Goal: Task Accomplishment & Management: Complete application form

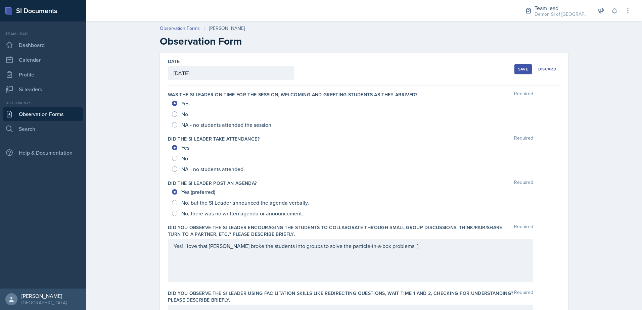
scroll to position [196, 0]
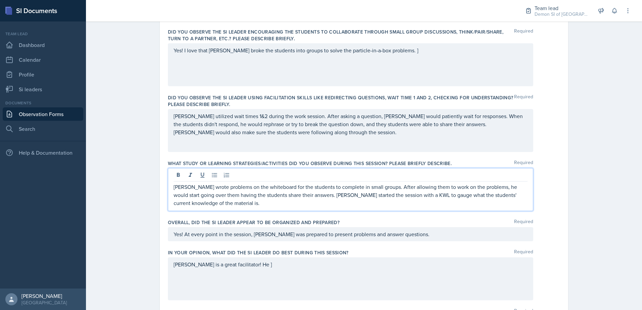
click at [380, 199] on p "Matt wrote problems on the whiteboard for the students to complete in small gro…" at bounding box center [351, 195] width 354 height 24
click at [377, 196] on p "Matt wrote problems on the whiteboard for the students to complete in small gro…" at bounding box center [351, 195] width 354 height 24
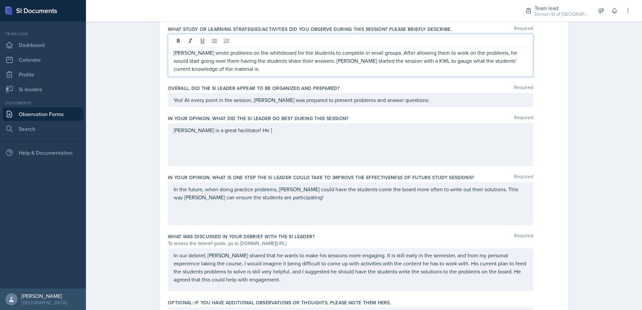
scroll to position [397, 0]
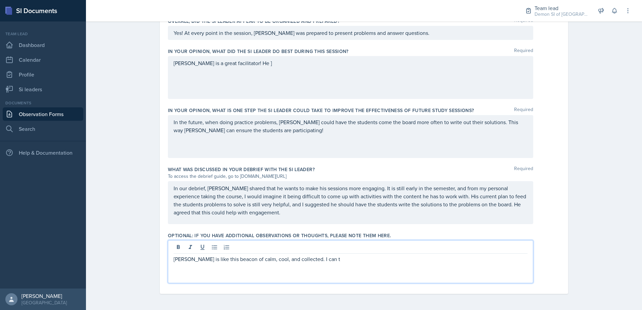
click at [313, 250] on div "Matt is like this beacon of calm, cool, and collected. I can t" at bounding box center [350, 261] width 365 height 43
click at [301, 261] on p "Matt is like this beacon of calm, cool, and collected. That energy is definitel…" at bounding box center [351, 259] width 354 height 8
click at [323, 261] on p "Matt is like this beacon of calm, cool, and collected. That energy is definitel…" at bounding box center [351, 259] width 354 height 8
click at [316, 259] on p "Matt is like this beacon of calm, cool, and collected. That energy is definitel…" at bounding box center [351, 259] width 354 height 8
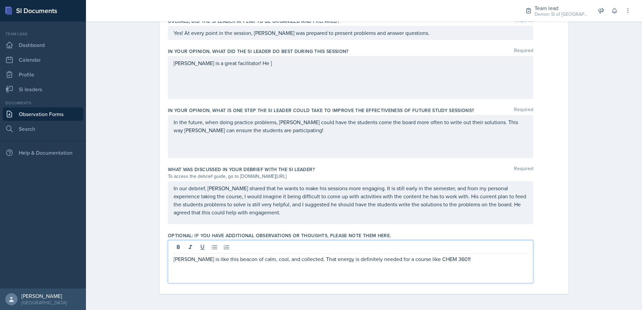
click at [466, 269] on div "Matt is like this beacon of calm, cool, and collected. That energy is definitel…" at bounding box center [350, 261] width 365 height 43
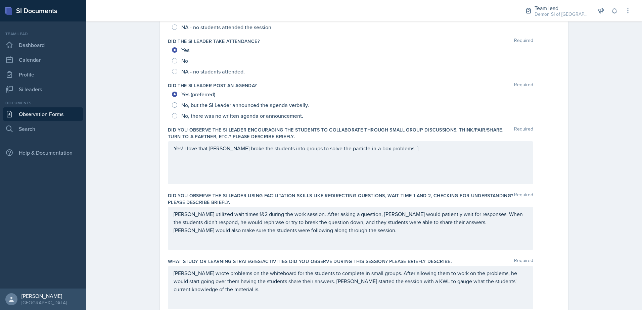
scroll to position [95, 0]
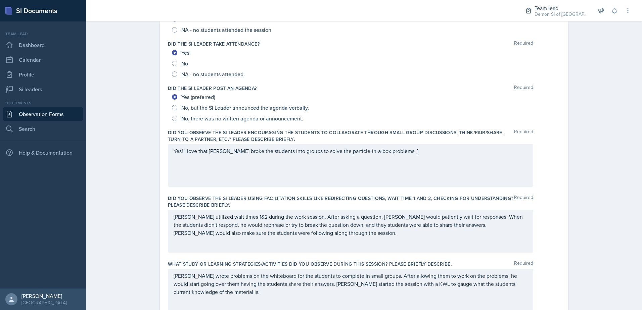
click at [386, 155] on div "Yes! I love that Matt broke the students into groups to solve the particle-in-a…" at bounding box center [350, 165] width 365 height 43
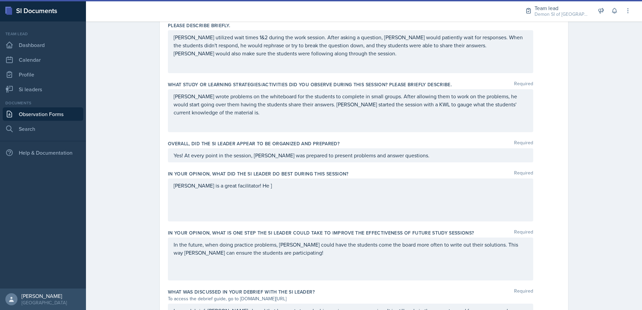
scroll to position [308, 0]
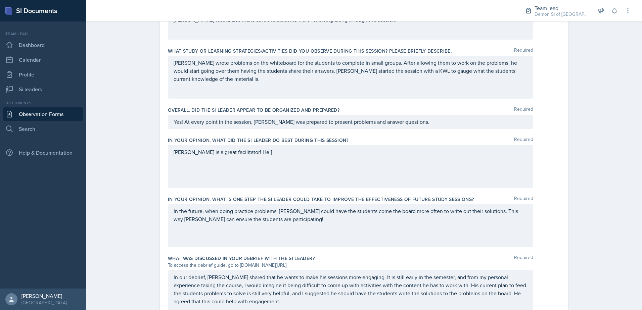
click at [265, 162] on div "Matt is a great facilitator! He ]" at bounding box center [350, 166] width 365 height 43
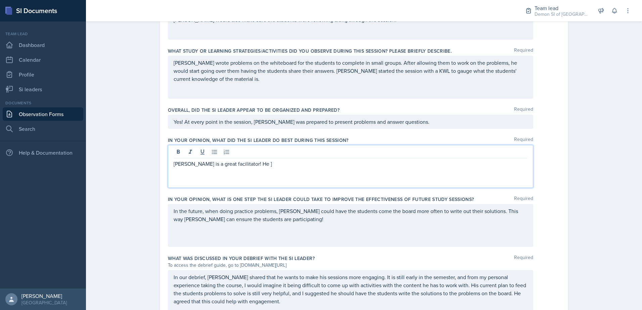
scroll to position [320, 0]
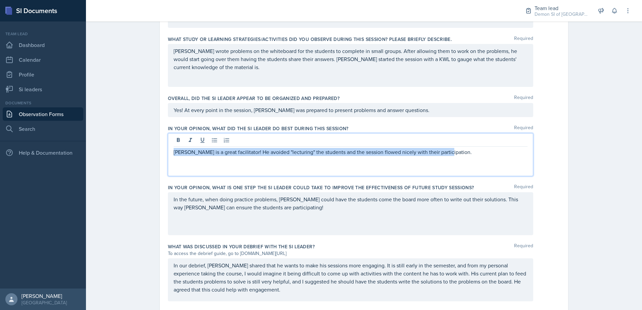
drag, startPoint x: 445, startPoint y: 155, endPoint x: 153, endPoint y: 150, distance: 291.9
click at [152, 151] on div "Date September 4th, 2025 September 2025 31 1 2 3 4 5 6 7 8 9 10 11 12 13 14 15 …" at bounding box center [364, 60] width 430 height 655
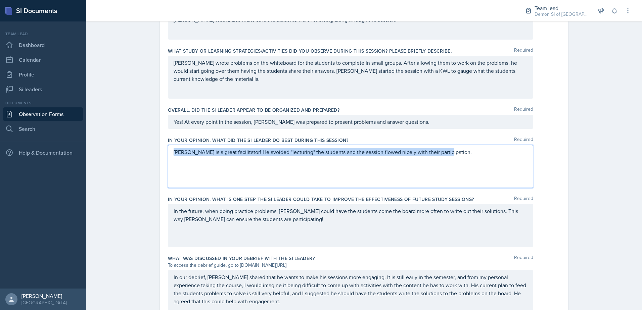
copy p "Matt is a great facilitator! He avoided "lecturing" the students and the sessio…"
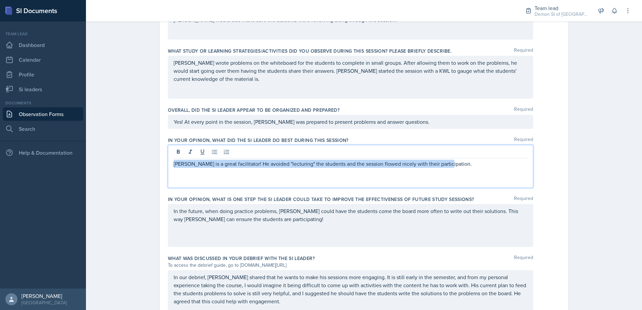
scroll to position [320, 0]
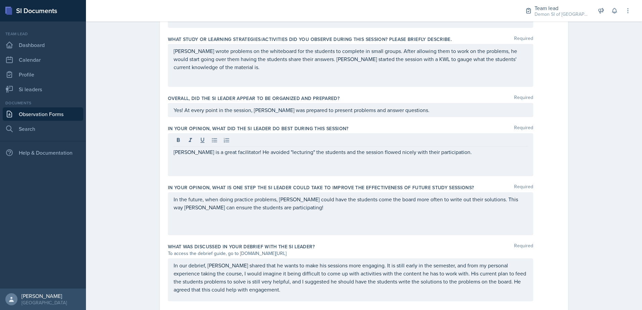
click at [400, 171] on div "Matt is a great facilitator! He avoided "lecturing" the students and the sessio…" at bounding box center [350, 154] width 365 height 43
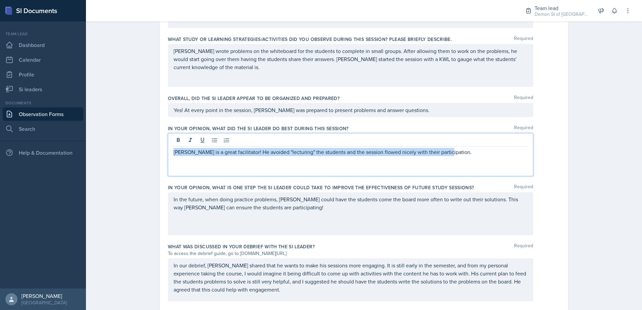
click at [375, 154] on p "Matt is a great facilitator! He avoided "lecturing" the students and the sessio…" at bounding box center [351, 152] width 354 height 8
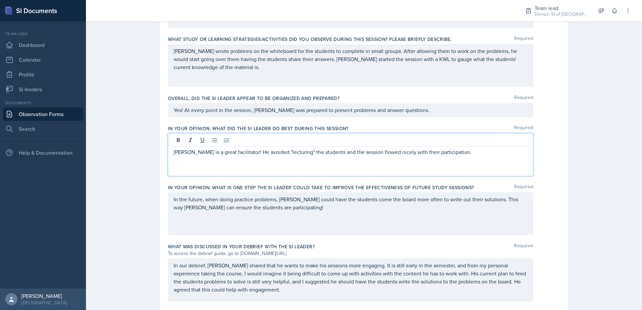
click at [311, 152] on p "Matt is a great facilitator! He avoided "lecturing" the students and the sessio…" at bounding box center [351, 152] width 354 height 8
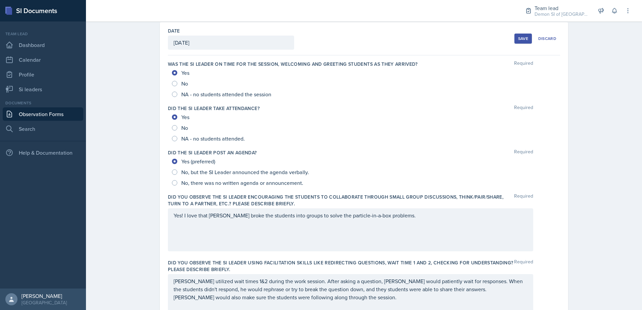
scroll to position [0, 0]
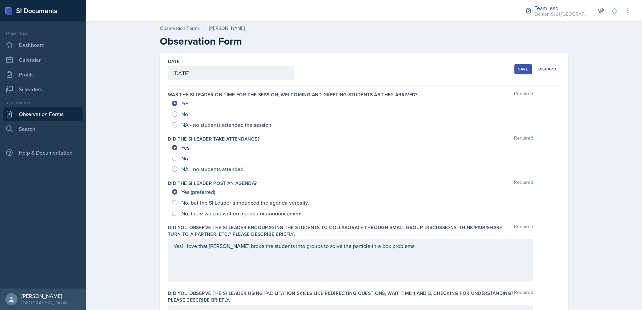
click at [518, 72] on div "Save" at bounding box center [523, 69] width 10 height 5
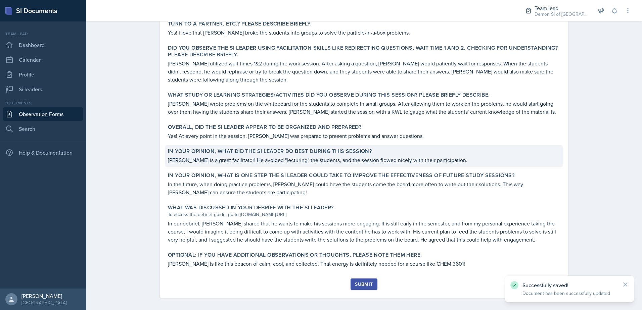
scroll to position [231, 0]
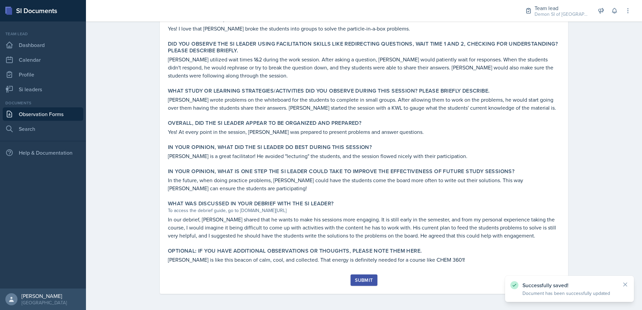
click at [358, 277] on button "Submit" at bounding box center [364, 280] width 27 height 11
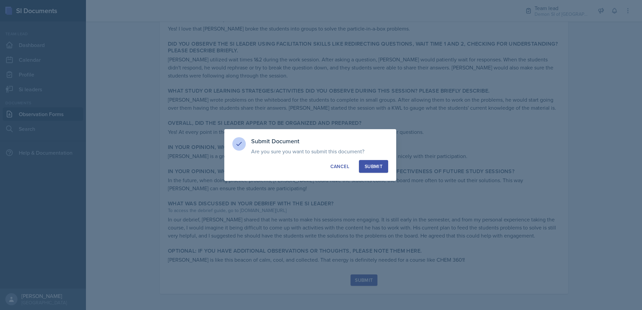
click at [371, 165] on div "Submit" at bounding box center [374, 166] width 18 height 7
radio input "true"
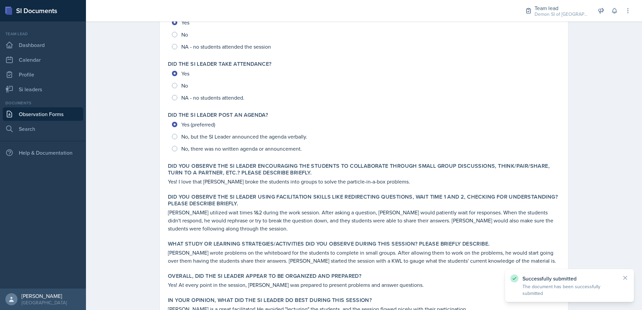
scroll to position [77, 0]
click at [57, 115] on link "Observation Forms" at bounding box center [43, 113] width 81 height 13
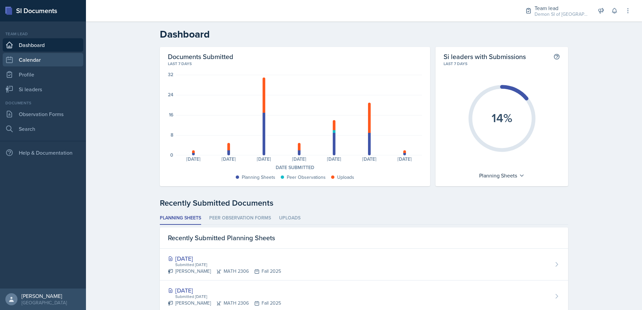
click at [45, 58] on link "Calendar" at bounding box center [43, 59] width 81 height 13
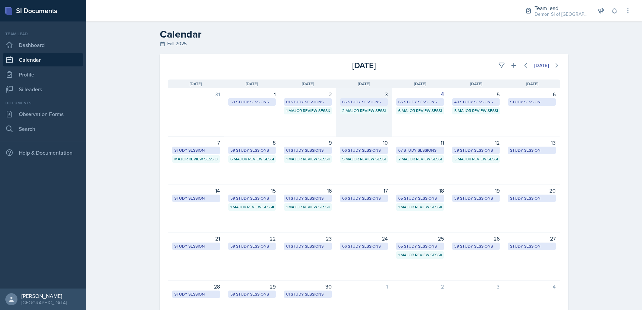
click at [366, 105] on div "66 Study Sessions" at bounding box center [364, 102] width 44 height 6
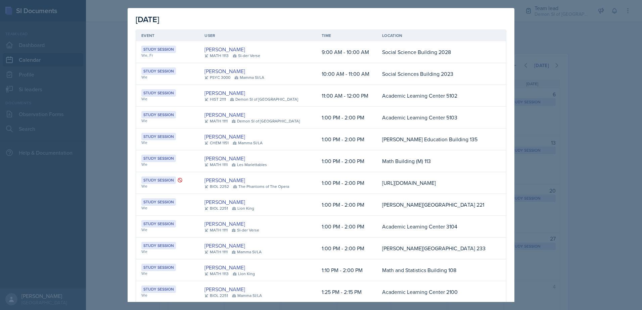
click at [573, 52] on div at bounding box center [321, 155] width 642 height 310
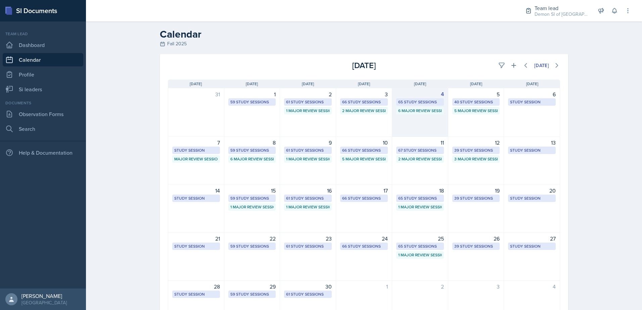
click at [430, 110] on div "6 Major Review Sessions" at bounding box center [420, 111] width 44 height 6
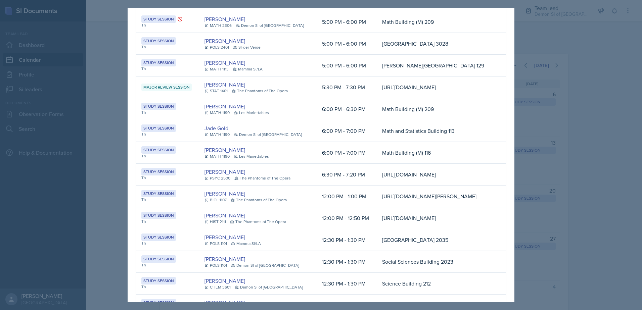
scroll to position [1243, 0]
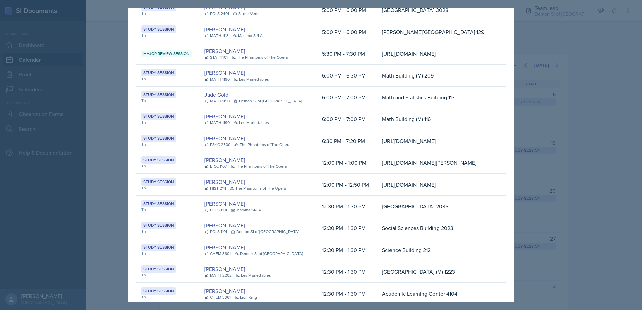
click at [107, 42] on div at bounding box center [321, 155] width 642 height 310
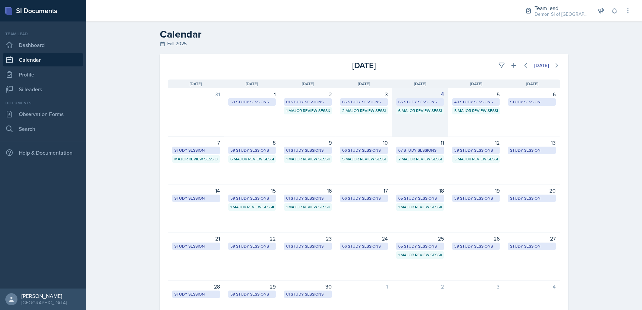
click at [420, 101] on div "65 Study Sessions" at bounding box center [420, 102] width 44 height 6
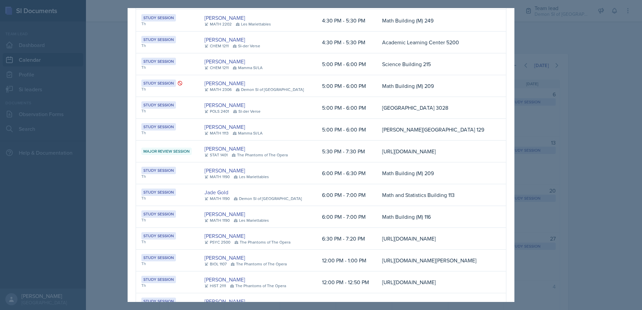
scroll to position [1155, 0]
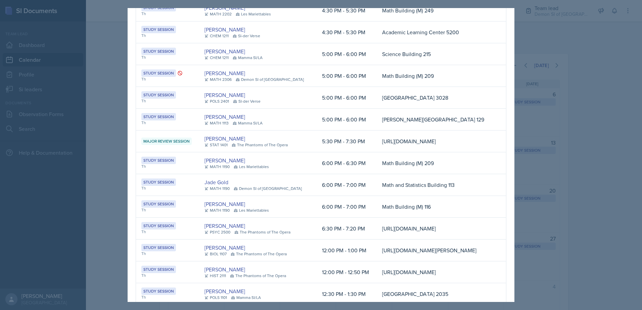
click at [110, 43] on div at bounding box center [321, 155] width 642 height 310
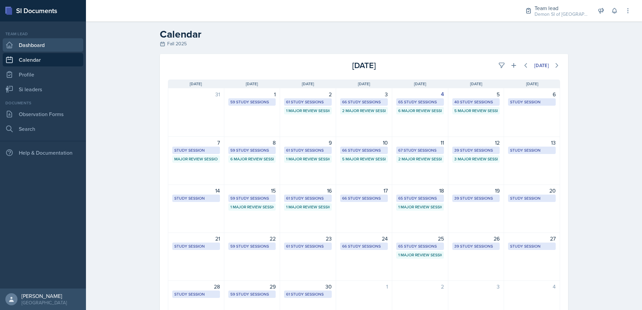
click at [40, 48] on link "Dashboard" at bounding box center [43, 44] width 81 height 13
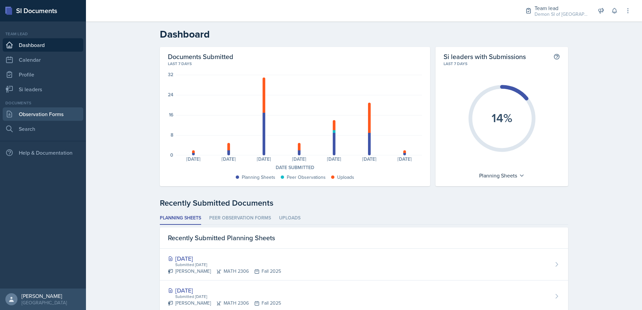
click at [64, 114] on link "Observation Forms" at bounding box center [43, 113] width 81 height 13
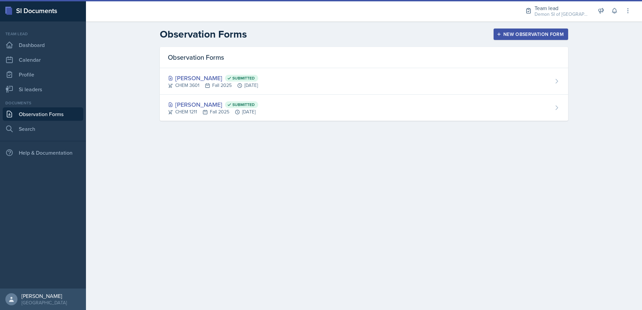
select select "30a858a4-a1ba-4eeb-a77e-fd8154f5f5b3"
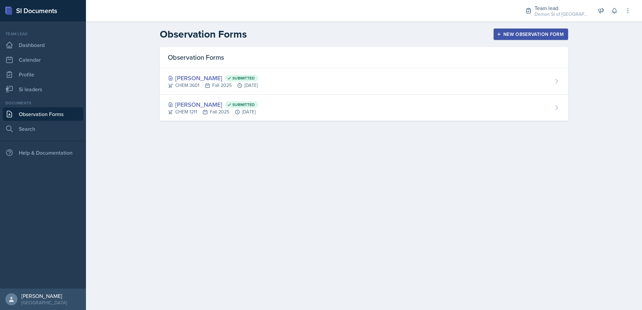
click at [507, 36] on div "New Observation Form" at bounding box center [531, 34] width 66 height 5
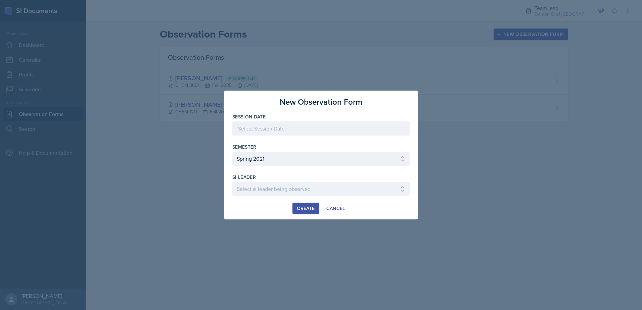
click at [330, 126] on div at bounding box center [320, 129] width 177 height 14
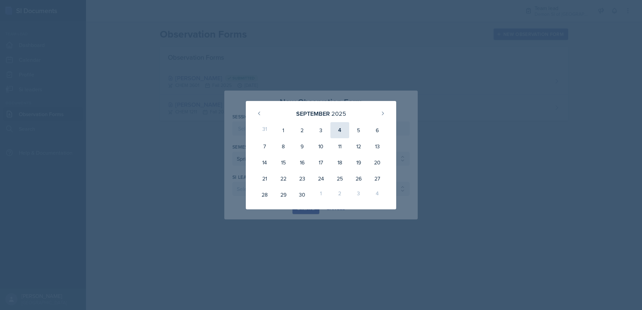
click at [341, 128] on div "4" at bounding box center [340, 130] width 19 height 16
type input "[DATE]"
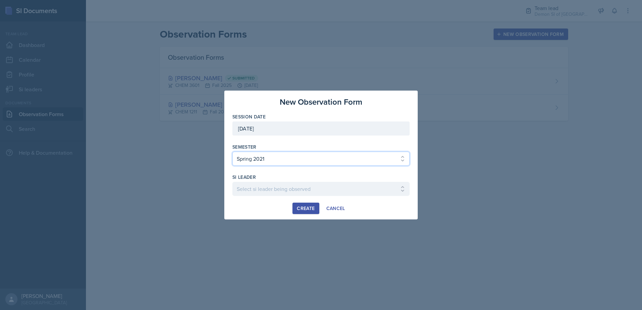
click at [341, 160] on select "Select semester All Spring 2021 Summer 2021 Spring 2022 Fall 2020 Fall 2021 Fal…" at bounding box center [320, 159] width 177 height 14
select select "2bed604d-1099-4043-b1bc-2365e8740244"
click at [232, 152] on select "Select semester All Spring 2021 Summer 2021 Spring 2022 Fall 2020 Fall 2021 Fal…" at bounding box center [320, 159] width 177 height 14
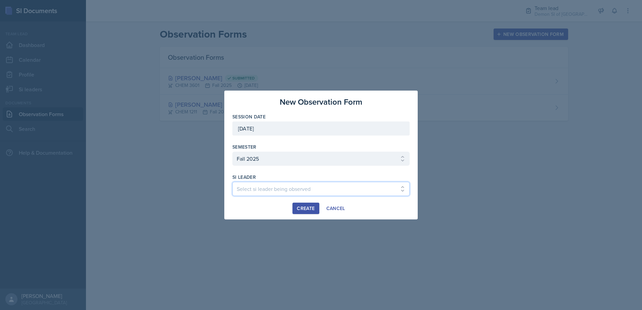
click at [321, 187] on select "Select si leader being observed Aditya Chauhan / MATH 1190 / Les Mariettables A…" at bounding box center [320, 189] width 177 height 14
select select "9a6e76b1-2fbc-4191-98b9-8872cd8aa94a"
click at [232, 182] on select "Select si leader being observed Aditya Chauhan / MATH 1190 / Les Mariettables A…" at bounding box center [320, 189] width 177 height 14
click at [294, 210] on button "Create" at bounding box center [306, 208] width 27 height 11
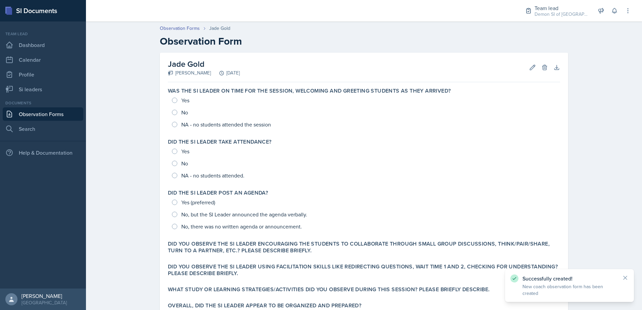
click at [61, 115] on link "Observation Forms" at bounding box center [43, 113] width 81 height 13
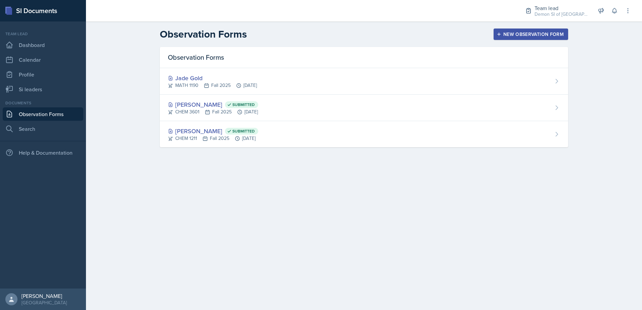
click at [427, 81] on div "Jade Gold MATH 1190 Fall 2025 Sep 4th, 2025" at bounding box center [364, 81] width 408 height 27
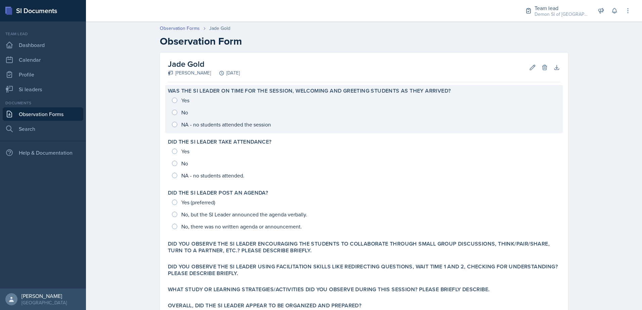
click at [175, 102] on div "Yes No NA - no students attended the session" at bounding box center [364, 112] width 392 height 36
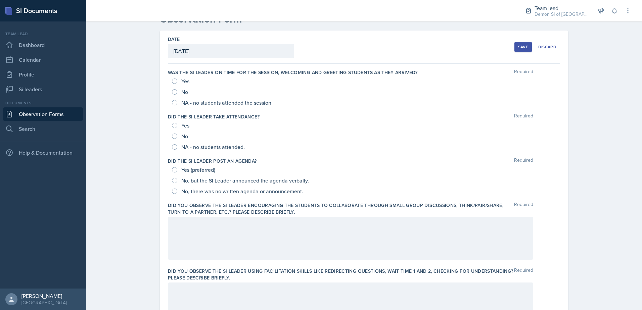
scroll to position [34, 0]
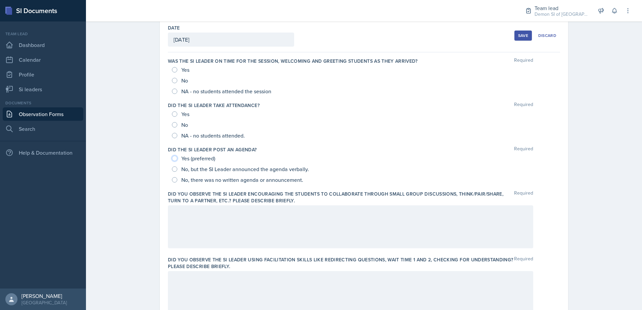
click at [174, 157] on input "Yes (preferred)" at bounding box center [174, 158] width 5 height 5
radio input "true"
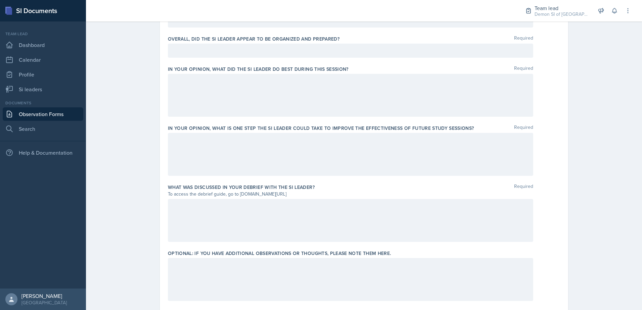
scroll to position [397, 0]
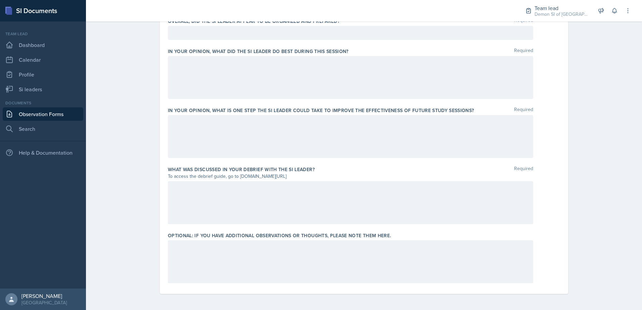
click at [244, 258] on div at bounding box center [350, 261] width 365 height 43
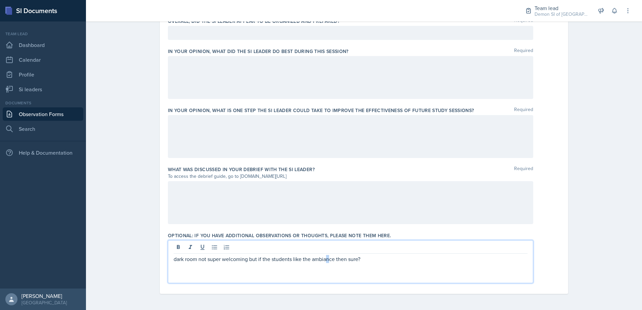
click at [327, 258] on p "dark room not super welcoming but if the students like the ambiance then sure?" at bounding box center [351, 259] width 354 height 8
click at [323, 262] on div "dark room not super welcoming but if the students like the ambiance then sure?" at bounding box center [351, 263] width 354 height 16
click at [245, 265] on p at bounding box center [351, 267] width 354 height 8
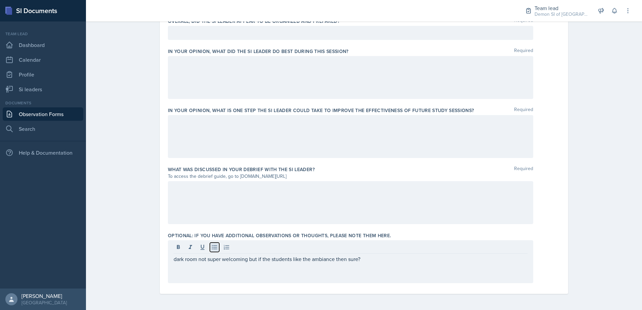
click at [214, 247] on icon at bounding box center [214, 247] width 7 height 7
drag, startPoint x: 170, startPoint y: 259, endPoint x: 184, endPoint y: 272, distance: 19.3
click at [184, 272] on div "dark room not super welcoming but if the students like the ambiance then sure?" at bounding box center [350, 261] width 365 height 43
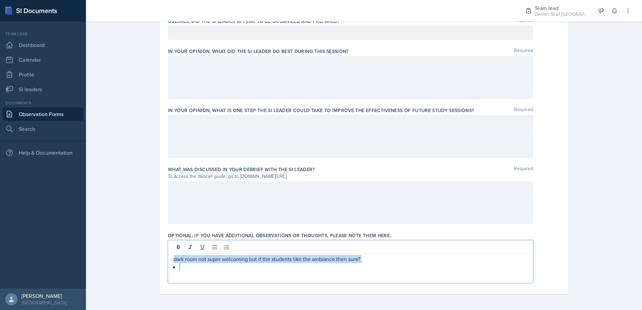
drag, startPoint x: 183, startPoint y: 267, endPoint x: 170, endPoint y: 257, distance: 16.0
click at [169, 257] on div "dark room not super welcoming but if the students like the ambiance then sure?" at bounding box center [350, 261] width 365 height 43
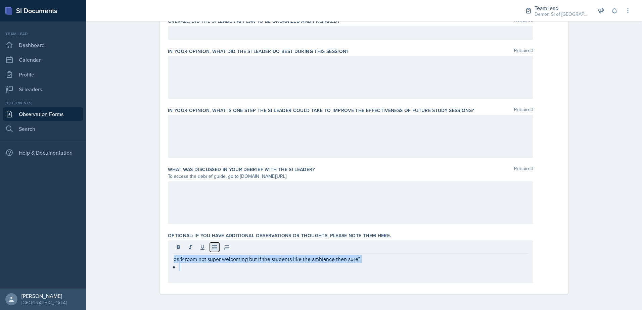
click at [216, 246] on button at bounding box center [214, 247] width 9 height 9
click at [192, 277] on div "dark room not super welcoming but if the students like the ambiance then sure?" at bounding box center [350, 261] width 365 height 43
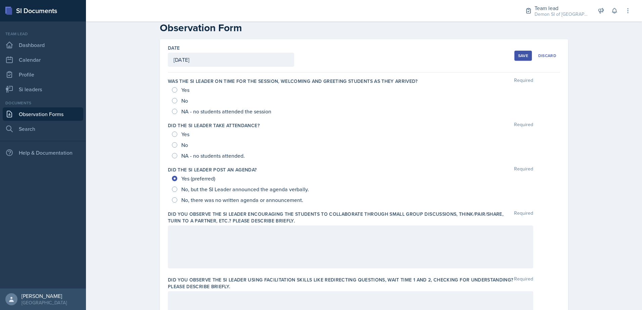
scroll to position [0, 0]
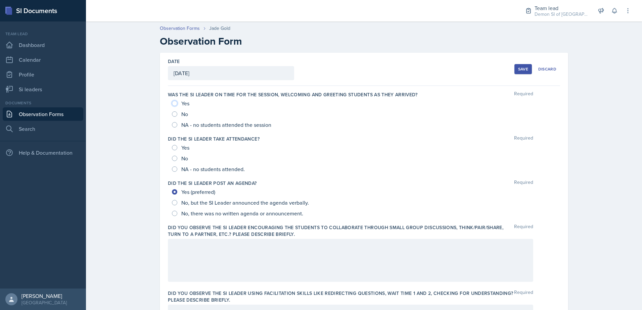
click at [173, 105] on input "Yes" at bounding box center [174, 103] width 5 height 5
radio input "true"
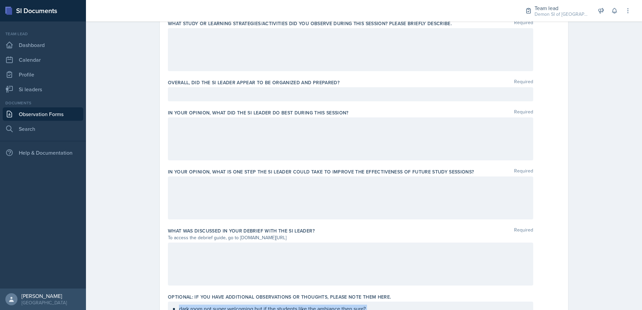
scroll to position [397, 0]
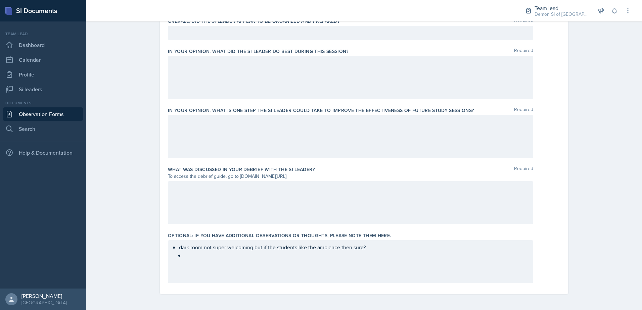
click at [195, 261] on div "dark room not super welcoming but if the students like the ambiance then sure?" at bounding box center [350, 261] width 365 height 43
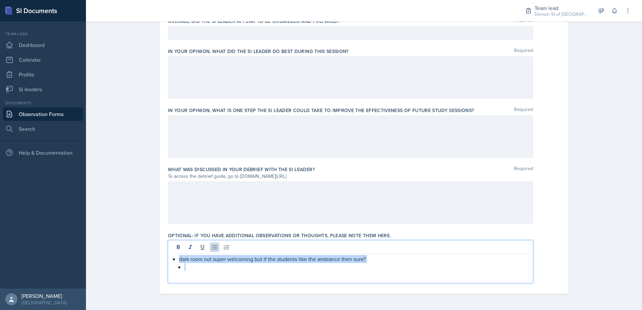
click at [187, 268] on p at bounding box center [355, 267] width 343 height 8
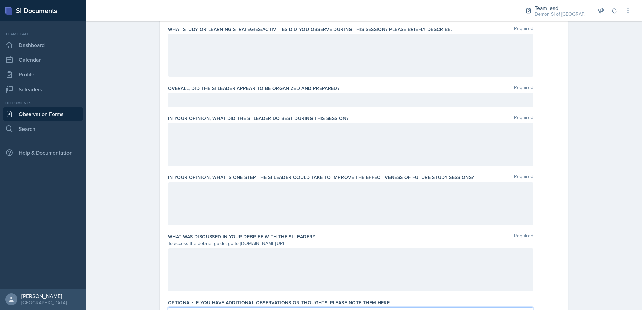
scroll to position [368, 0]
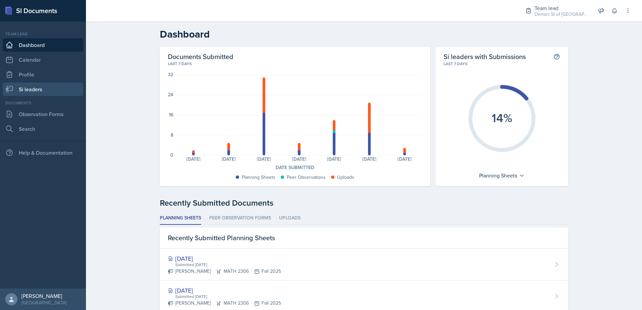
click at [35, 86] on link "Si leaders" at bounding box center [43, 89] width 81 height 13
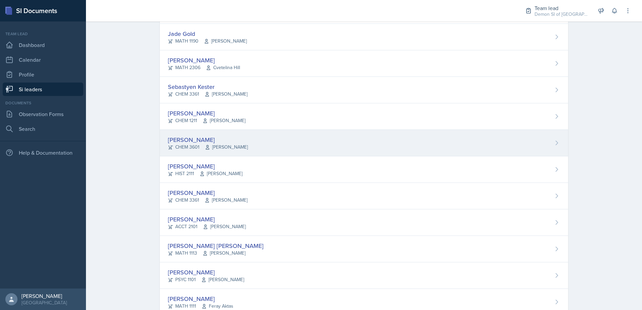
scroll to position [295, 0]
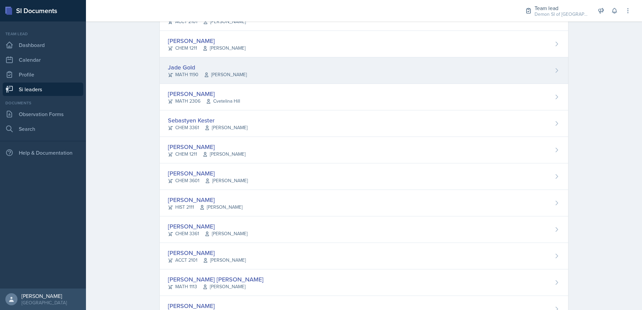
click at [191, 68] on div "Jade Gold" at bounding box center [207, 67] width 79 height 9
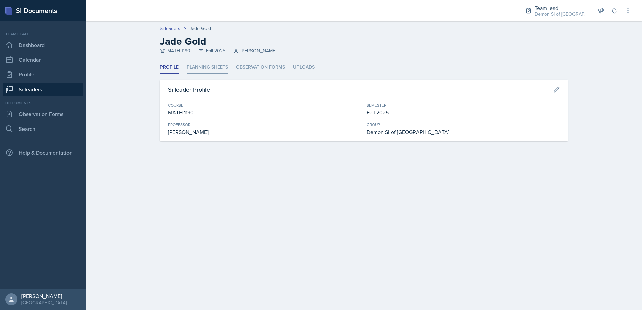
click at [210, 70] on li "Planning Sheets" at bounding box center [207, 67] width 41 height 13
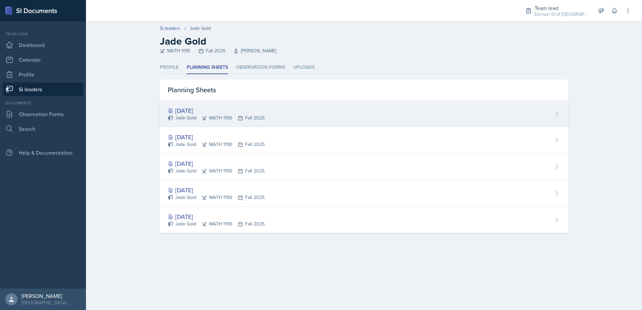
click at [190, 112] on div "[DATE]" at bounding box center [216, 110] width 97 height 9
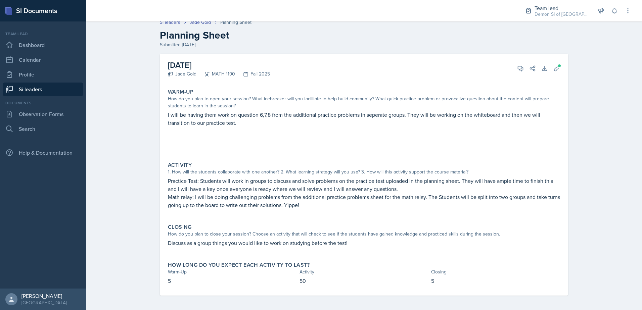
scroll to position [8, 0]
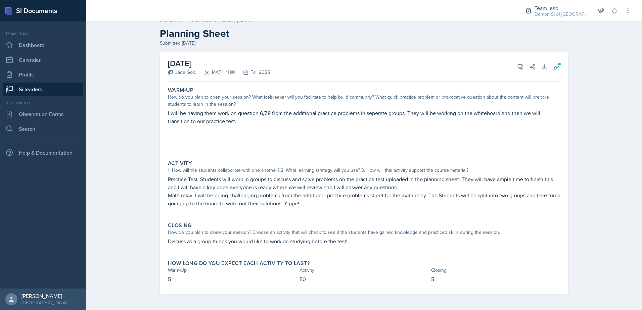
click at [54, 92] on link "Si leaders" at bounding box center [43, 89] width 81 height 13
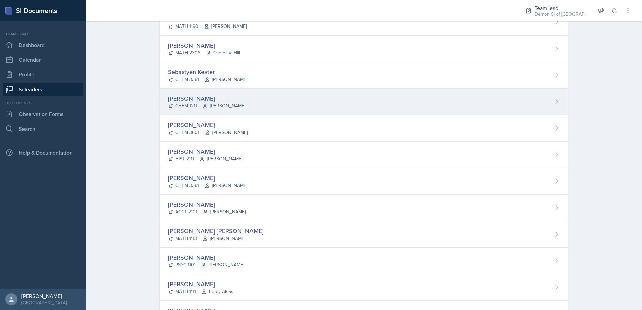
scroll to position [310, 0]
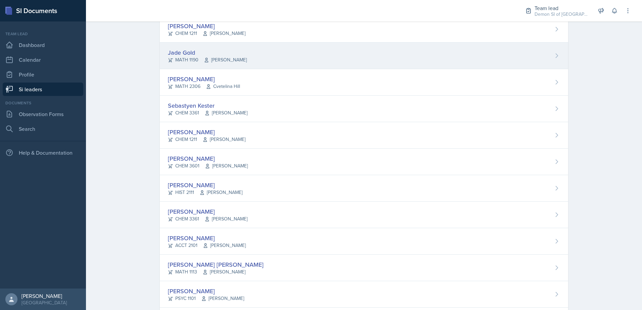
click at [183, 55] on div "Jade Gold" at bounding box center [207, 52] width 79 height 9
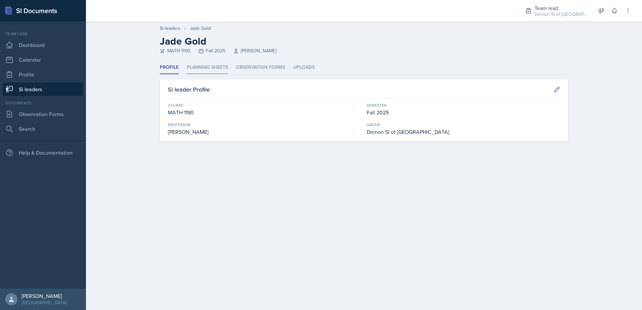
click at [193, 65] on li "Planning Sheets" at bounding box center [207, 67] width 41 height 13
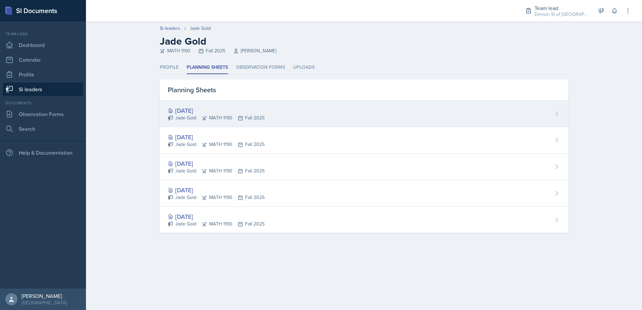
click at [205, 109] on div "[DATE]" at bounding box center [216, 110] width 97 height 9
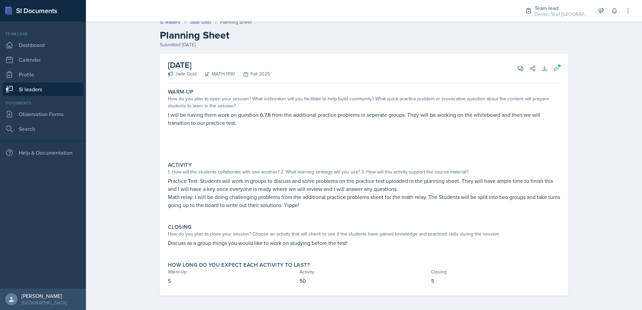
scroll to position [8, 0]
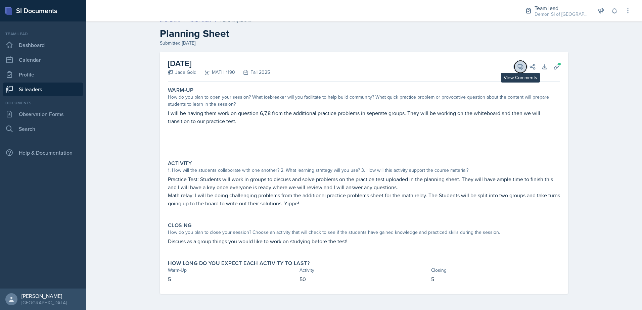
click at [515, 67] on button "View Comments" at bounding box center [521, 67] width 12 height 12
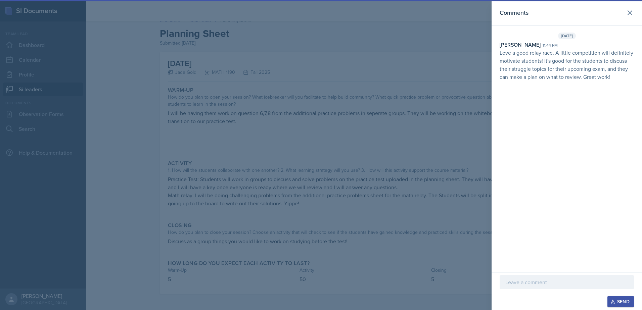
click at [468, 75] on div at bounding box center [321, 155] width 642 height 310
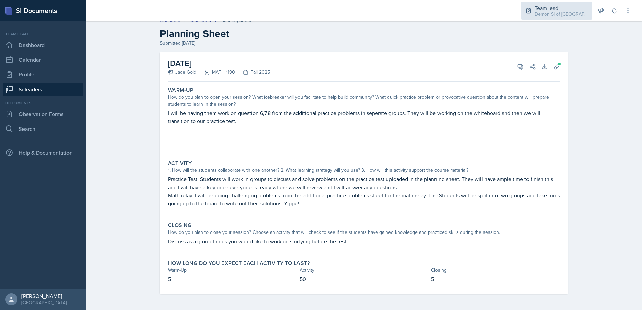
click at [576, 16] on div "Demon SI of [GEOGRAPHIC_DATA] / Fall 2025" at bounding box center [562, 14] width 54 height 7
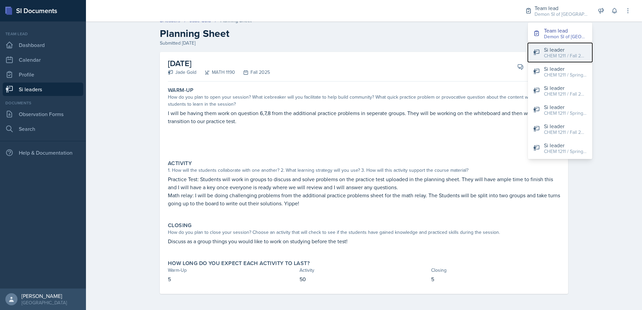
click at [563, 48] on div "Si leader" at bounding box center [565, 50] width 43 height 8
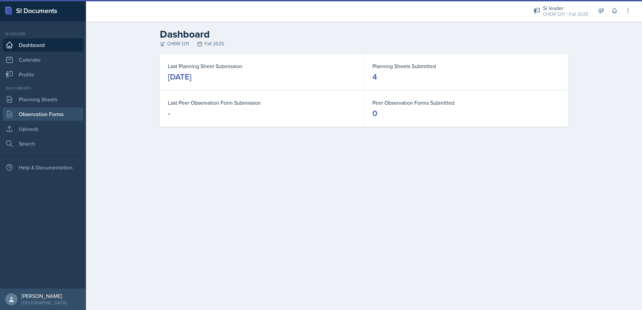
click at [41, 110] on link "Observation Forms" at bounding box center [43, 113] width 81 height 13
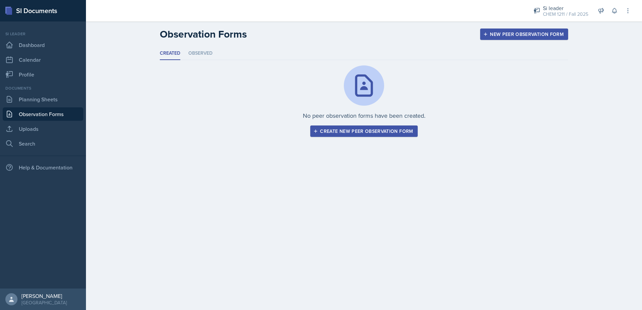
click at [327, 133] on div "Create new peer observation form" at bounding box center [364, 131] width 98 height 5
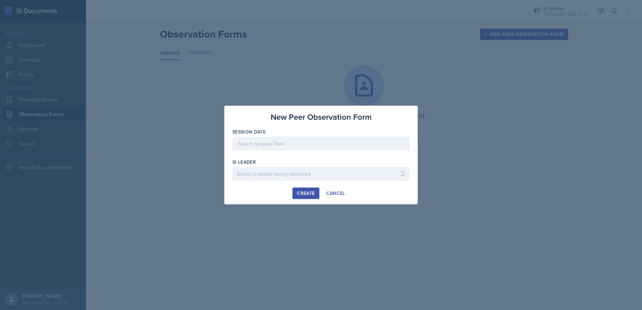
click at [297, 147] on div at bounding box center [320, 144] width 177 height 14
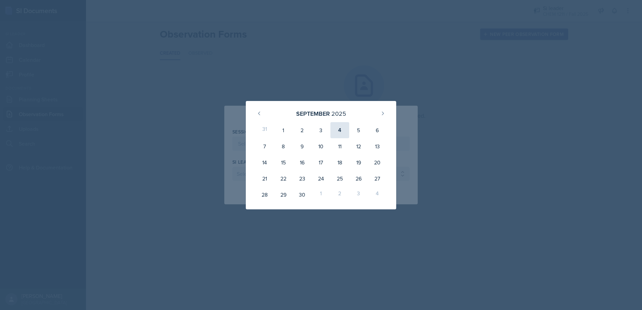
click at [336, 132] on div "4" at bounding box center [340, 130] width 19 height 16
type input "[DATE]"
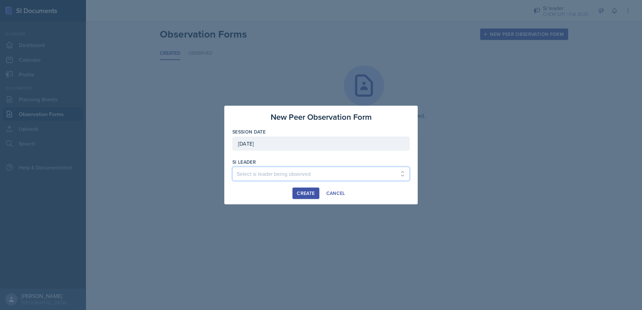
click at [306, 175] on select "Select si leader being observed Rayann Afani / PSYC 2500 / The Phantoms of The …" at bounding box center [320, 174] width 177 height 14
select select "fc8991d8-f871-45fa-ad77-afa523526b08"
click at [232, 167] on select "Select si leader being observed Rayann Afani / PSYC 2500 / The Phantoms of The …" at bounding box center [320, 174] width 177 height 14
click at [303, 192] on div "Create" at bounding box center [306, 193] width 18 height 5
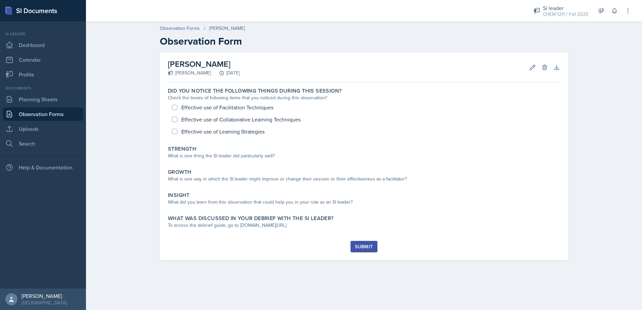
click at [72, 115] on link "Observation Forms" at bounding box center [43, 113] width 81 height 13
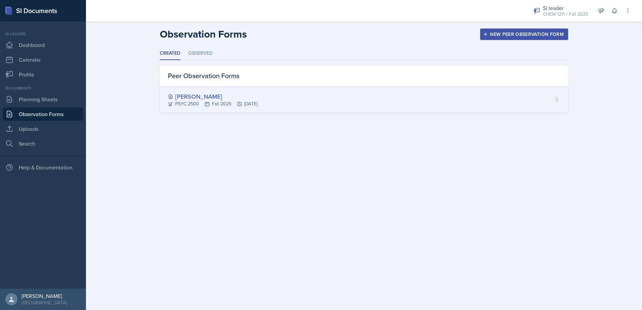
click at [377, 103] on div "Rachel Evans PSYC 2500 Fall 2025 Sep 4th, 2025" at bounding box center [364, 100] width 408 height 26
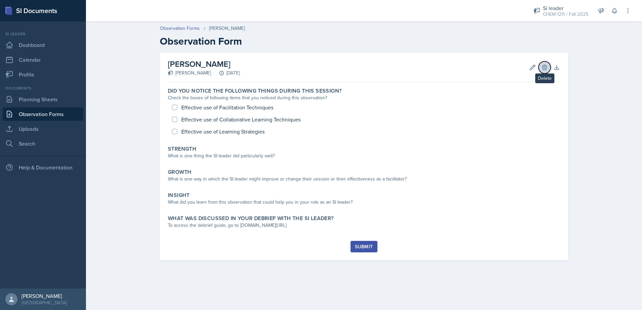
click at [545, 68] on icon at bounding box center [544, 67] width 4 height 5
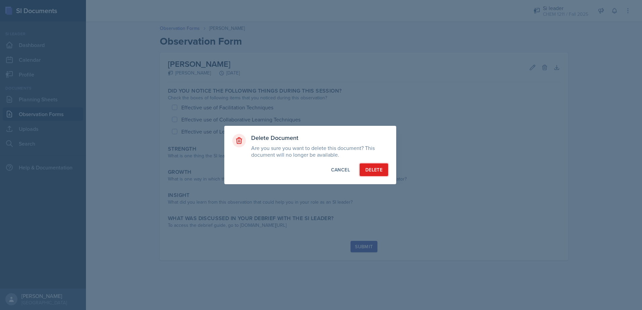
click at [377, 168] on div "Delete" at bounding box center [373, 170] width 17 height 7
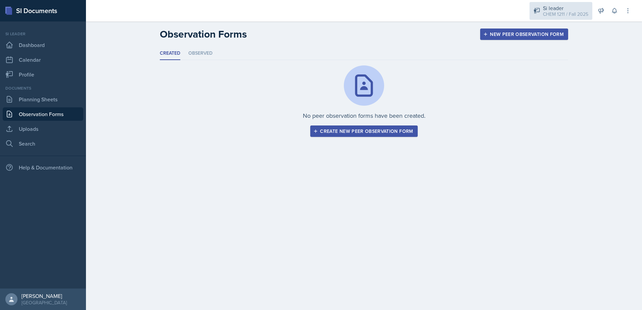
click at [549, 15] on div "CHEM 1211 / Fall 2025" at bounding box center [565, 14] width 45 height 7
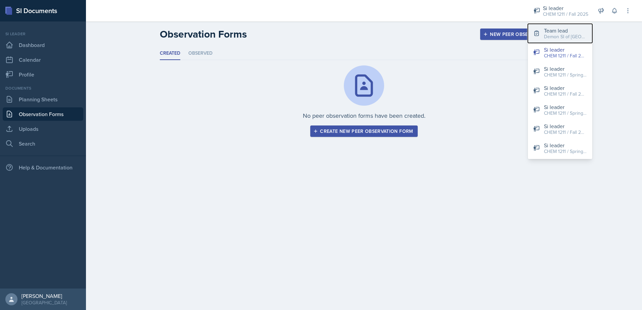
click at [542, 38] on button "Team lead Demon SI of Fleet Street / Fall 2025" at bounding box center [560, 33] width 64 height 19
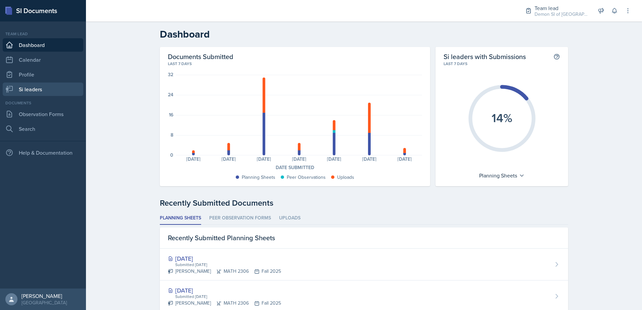
click at [41, 87] on link "Si leaders" at bounding box center [43, 89] width 81 height 13
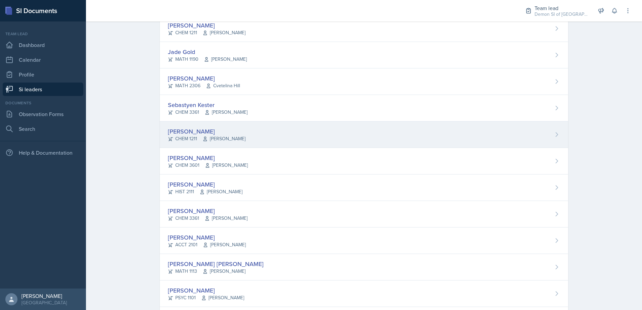
scroll to position [295, 0]
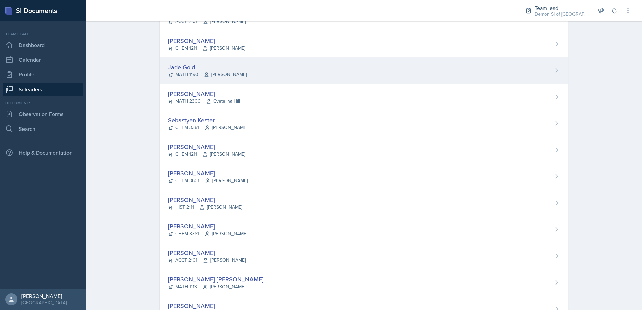
click at [191, 72] on div "MATH 1190 Ben Sloop" at bounding box center [207, 74] width 79 height 7
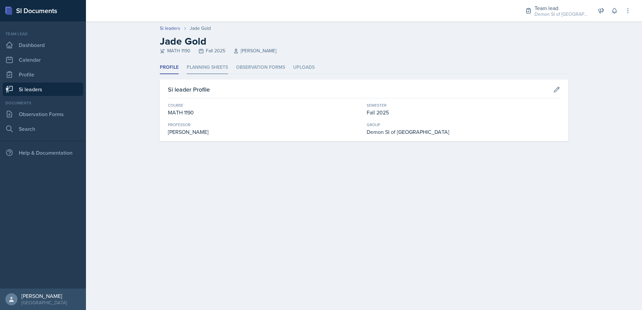
click at [195, 69] on li "Planning Sheets" at bounding box center [207, 67] width 41 height 13
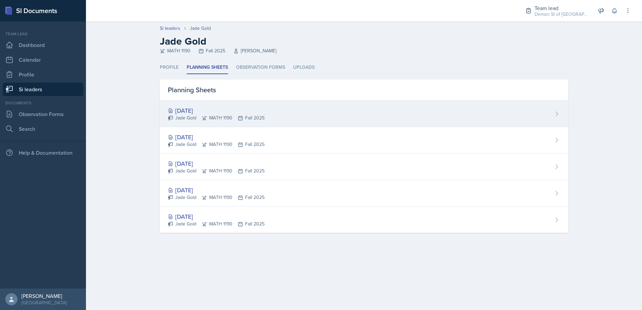
click at [193, 110] on div "[DATE]" at bounding box center [216, 110] width 97 height 9
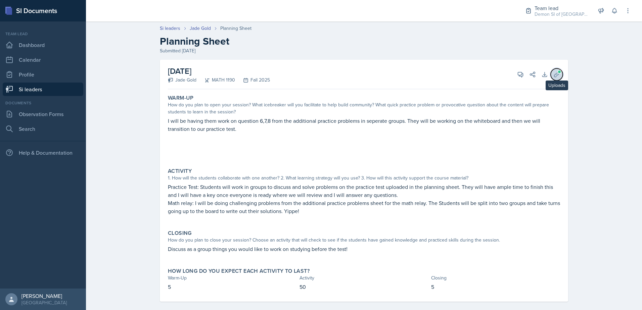
click at [558, 72] on span at bounding box center [560, 72] width 4 height 4
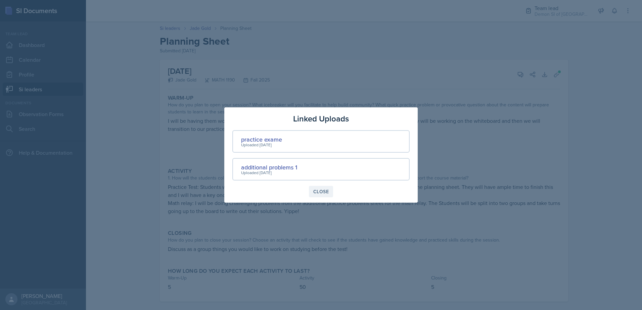
click at [322, 190] on div "Close" at bounding box center [320, 191] width 15 height 5
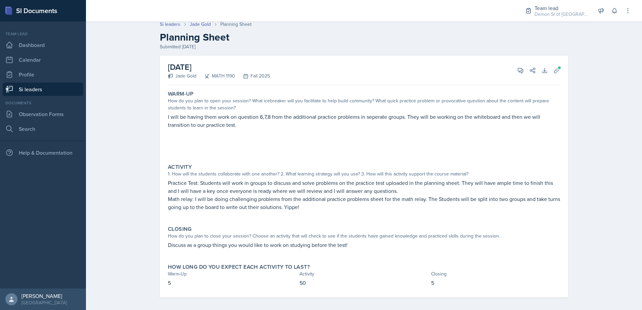
scroll to position [8, 0]
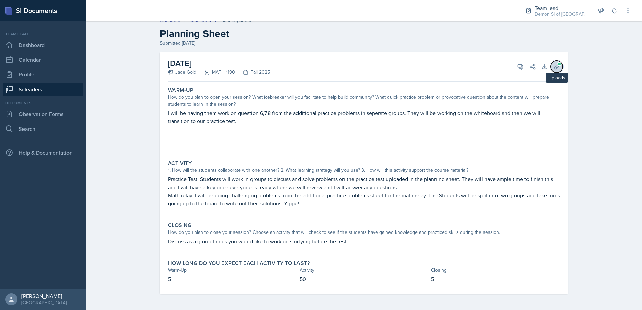
click at [558, 65] on span at bounding box center [560, 64] width 4 height 4
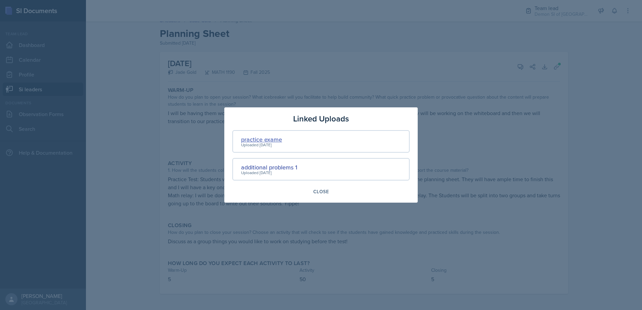
click at [255, 140] on div "practice exame" at bounding box center [261, 139] width 41 height 9
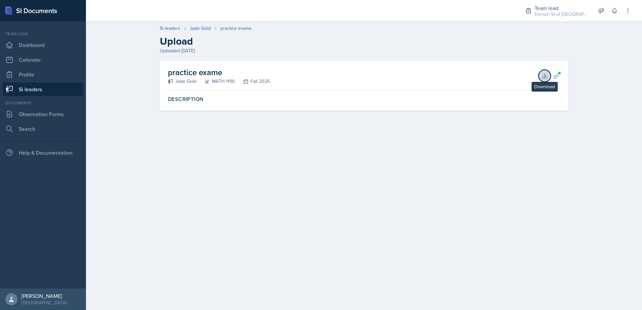
click at [544, 76] on icon at bounding box center [544, 76] width 7 height 7
